Goal: Information Seeking & Learning: Find specific fact

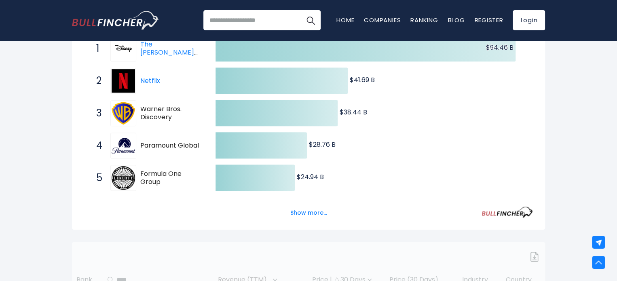
scroll to position [172, 0]
click at [303, 213] on button "Show more..." at bounding box center [309, 212] width 47 height 13
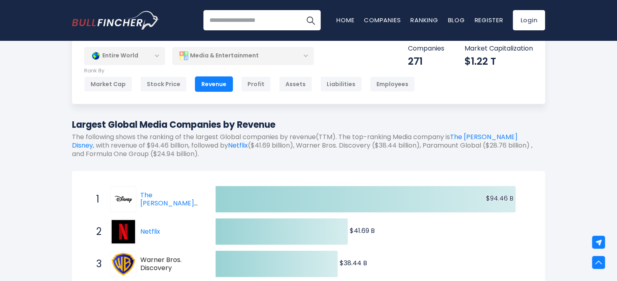
scroll to position [0, 0]
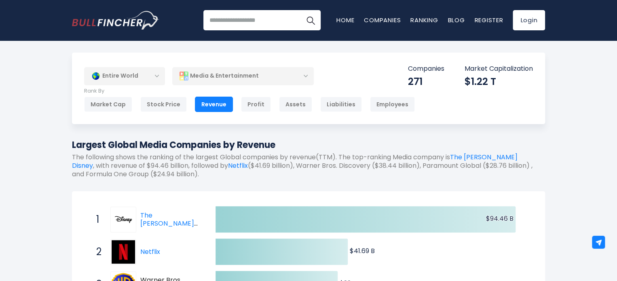
drag, startPoint x: 70, startPoint y: 145, endPoint x: 284, endPoint y: 148, distance: 214.5
copy h1 "Largest Global Media Companies by Revenue"
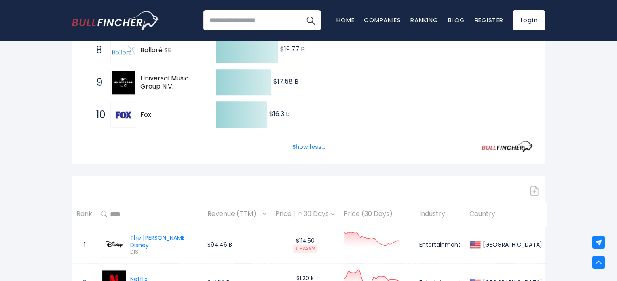
scroll to position [547, 0]
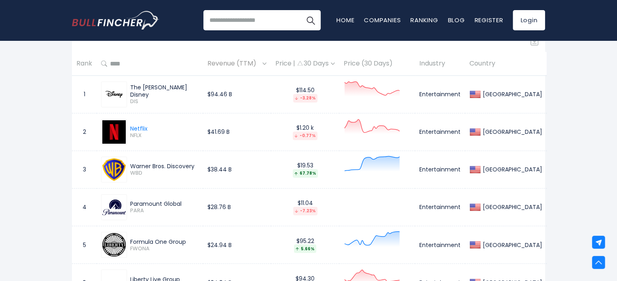
drag, startPoint x: 102, startPoint y: 77, endPoint x: 174, endPoint y: 88, distance: 72.0
click at [174, 88] on td "The [PERSON_NAME] Disney DIS" at bounding box center [150, 95] width 106 height 38
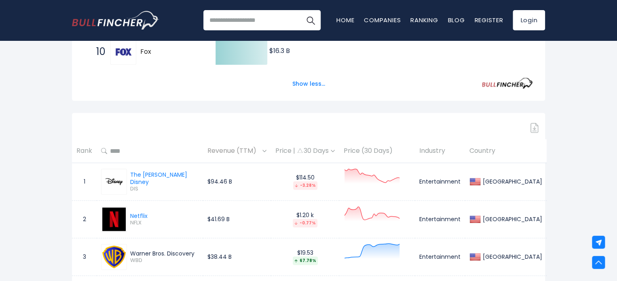
scroll to position [506, 0]
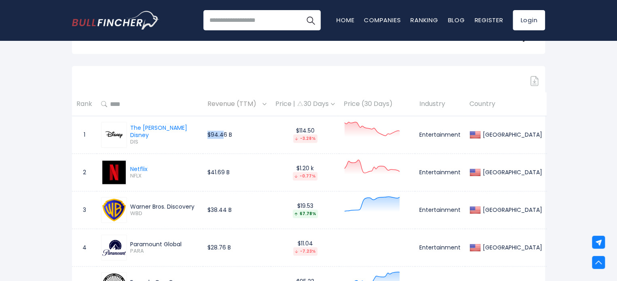
drag, startPoint x: 219, startPoint y: 128, endPoint x: 234, endPoint y: 130, distance: 15.2
click at [234, 130] on td "$94.46 B" at bounding box center [237, 135] width 68 height 38
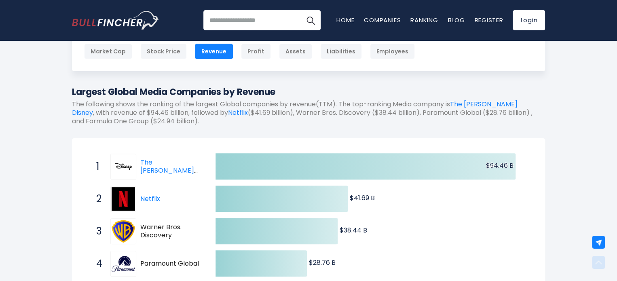
scroll to position [0, 0]
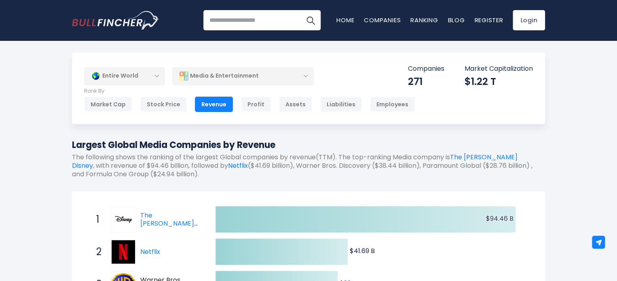
drag, startPoint x: 69, startPoint y: 144, endPoint x: 279, endPoint y: 137, distance: 210.5
copy h1 "Largest Global Media Companies by Revenue"
